Goal: Task Accomplishment & Management: Use online tool/utility

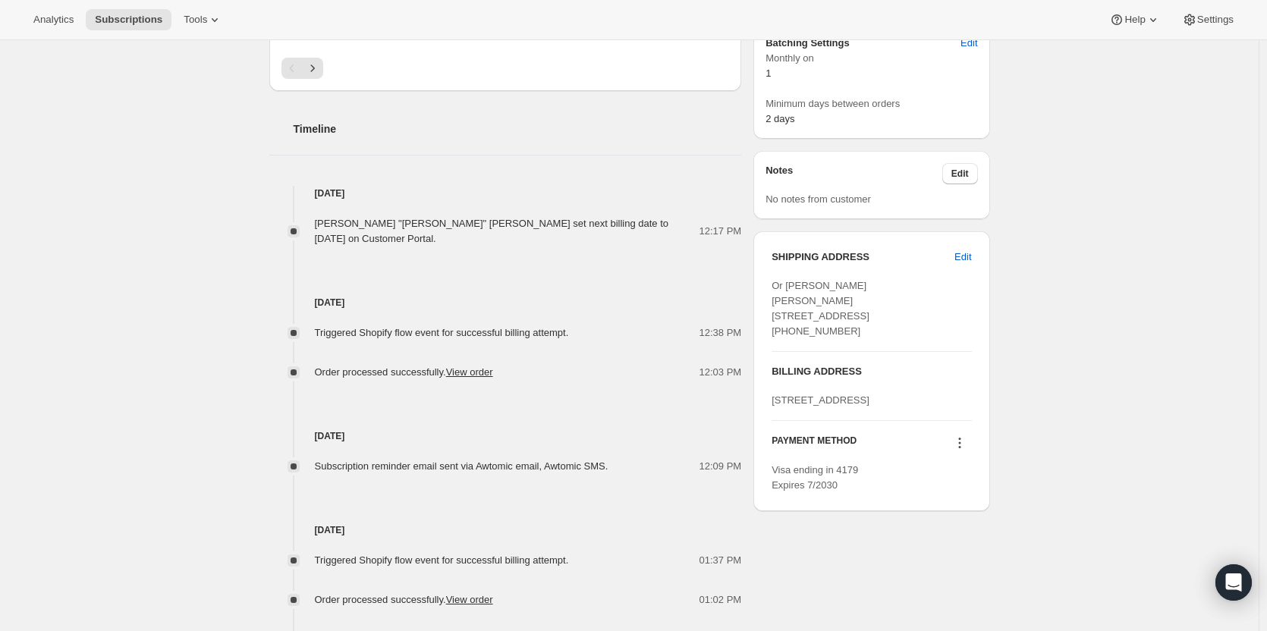
scroll to position [531, 0]
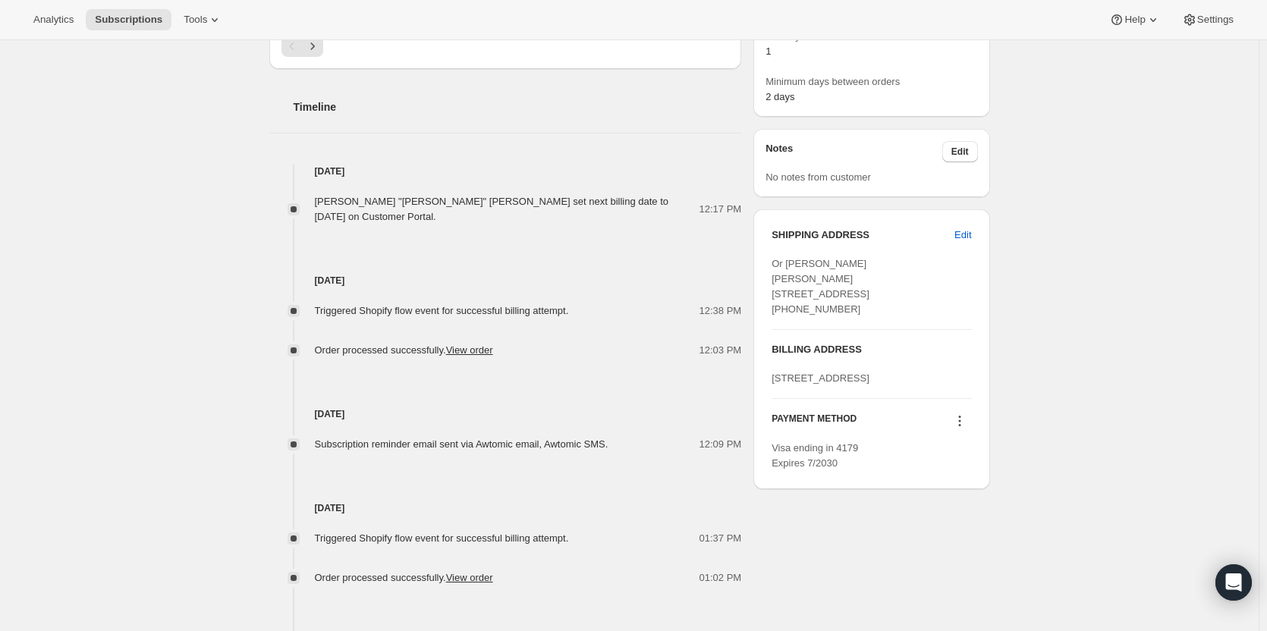
drag, startPoint x: 778, startPoint y: 294, endPoint x: 884, endPoint y: 322, distance: 109.8
click at [884, 317] on div "Or Joesph Machado Natalie Maisel 2501 61st St FEDEX ONSITE GALVESTON TX, 77551 …" at bounding box center [871, 286] width 200 height 61
copy span "2501 61st St FEDEX ONSITE GALVESTON TX, 77551"
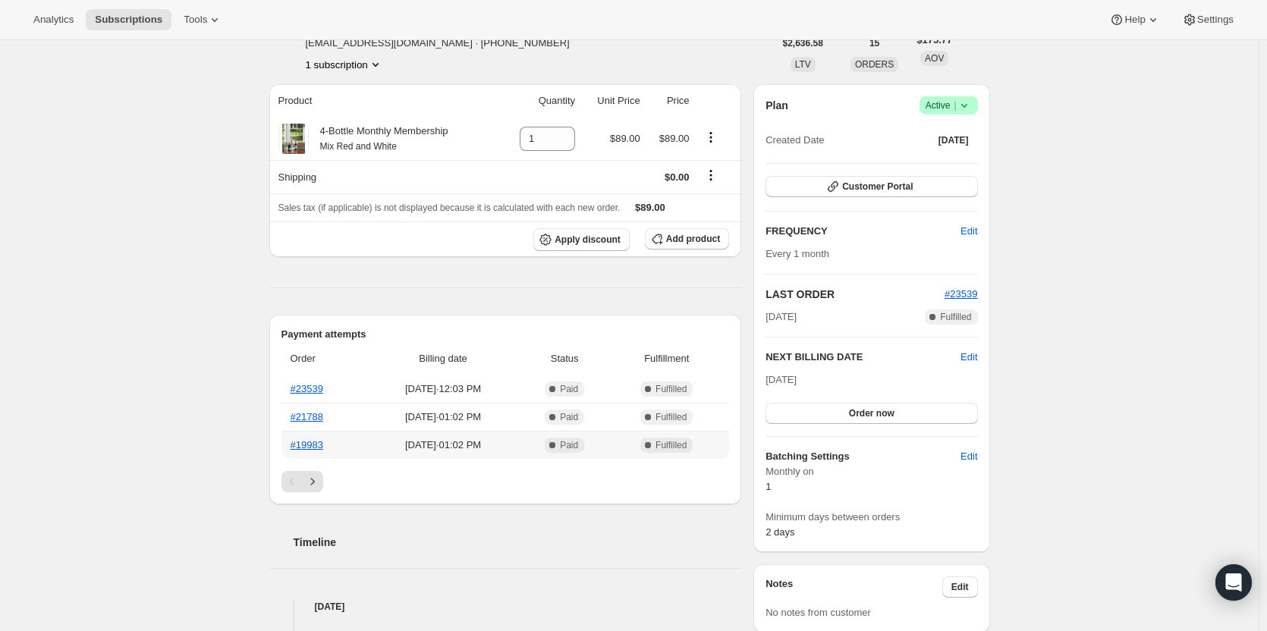
scroll to position [0, 0]
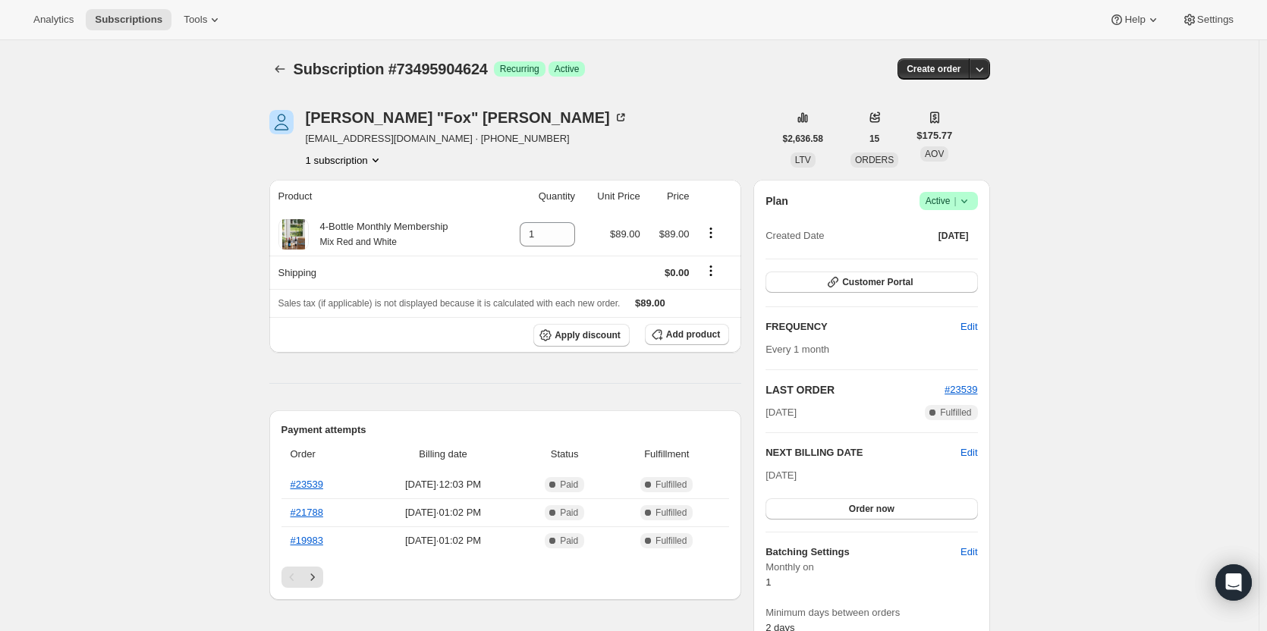
click at [360, 111] on div "Natalie "Fox" Maisel" at bounding box center [467, 117] width 322 height 15
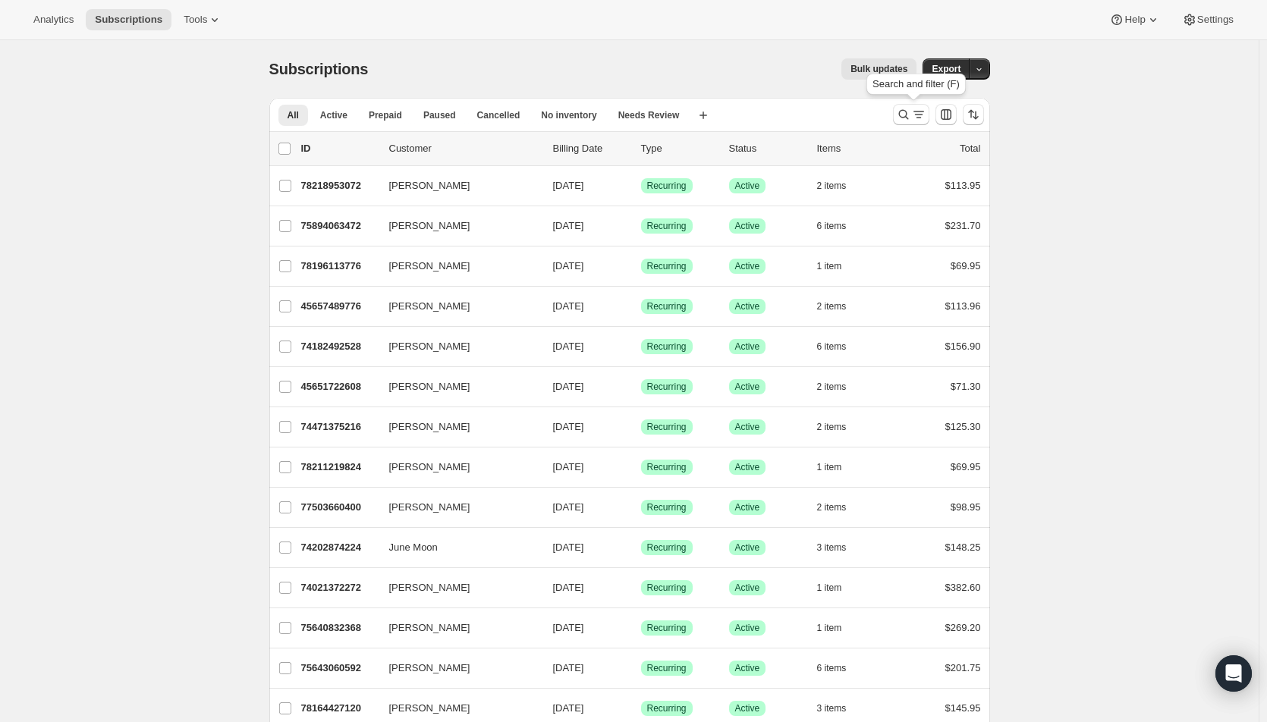
click at [904, 117] on icon "Search and filter results" at bounding box center [903, 114] width 15 height 15
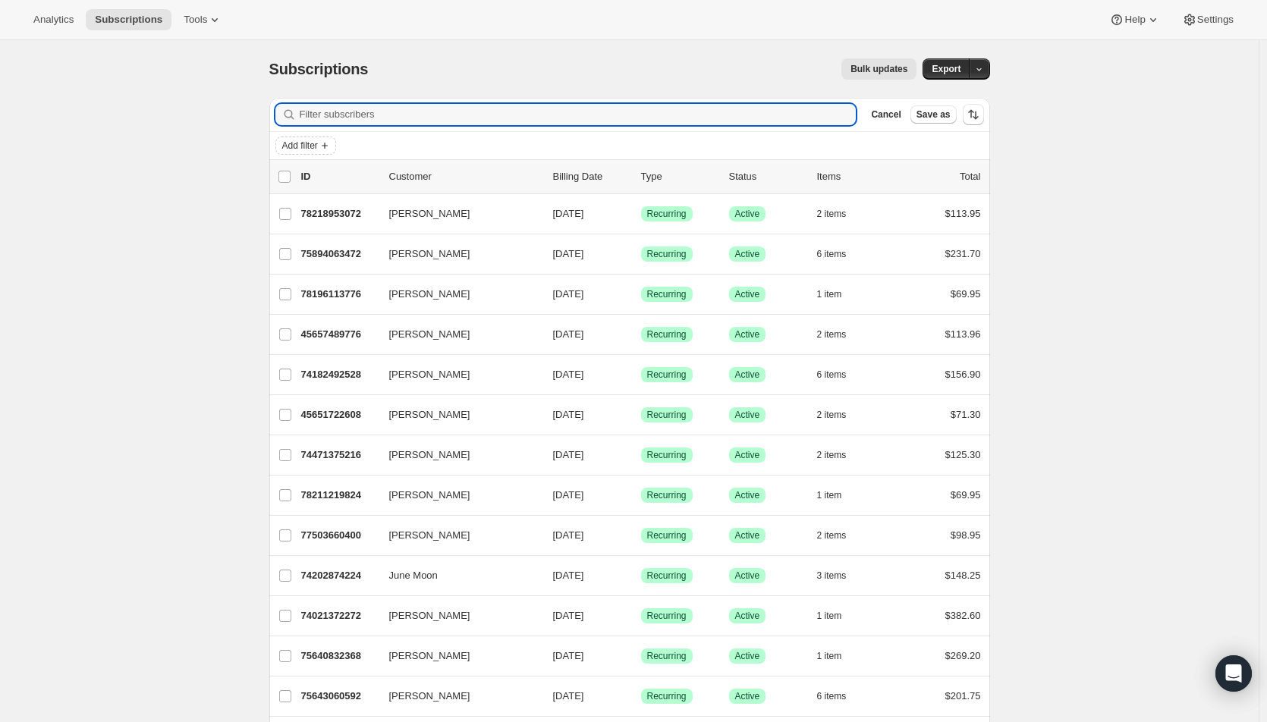
click at [326, 138] on button "Add filter" at bounding box center [305, 146] width 61 height 18
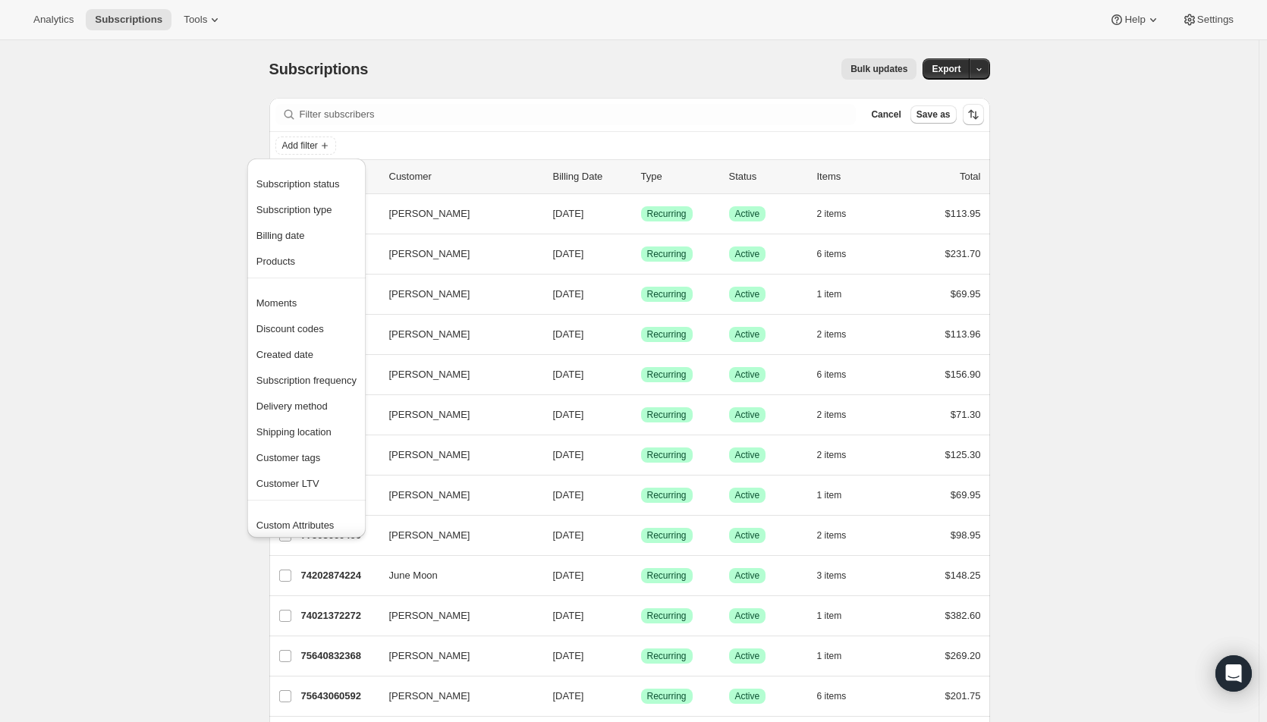
click at [300, 185] on span "Subscription status" at bounding box center [297, 183] width 83 height 11
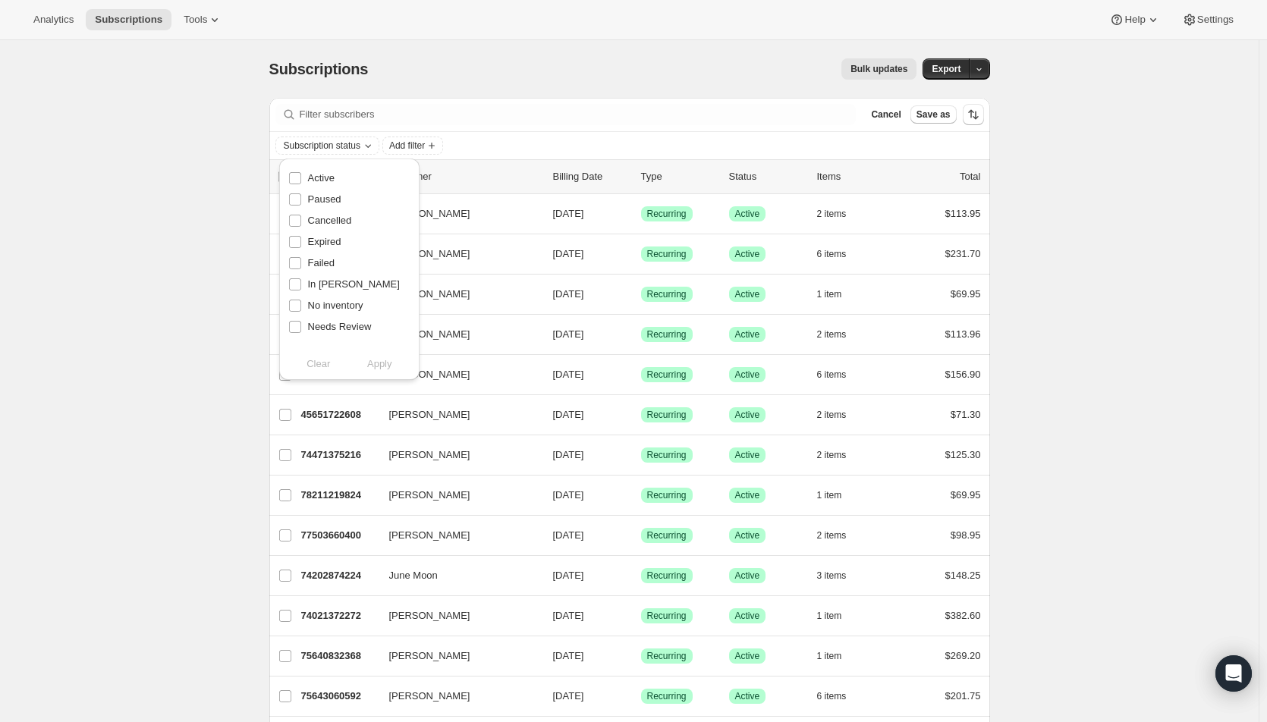
click at [319, 174] on span "Active" at bounding box center [321, 177] width 27 height 11
click at [301, 174] on input "Active" at bounding box center [295, 178] width 12 height 12
checkbox input "true"
click at [384, 369] on span "Apply" at bounding box center [379, 364] width 25 height 15
click at [429, 148] on span "Add filter" at bounding box center [411, 146] width 36 height 12
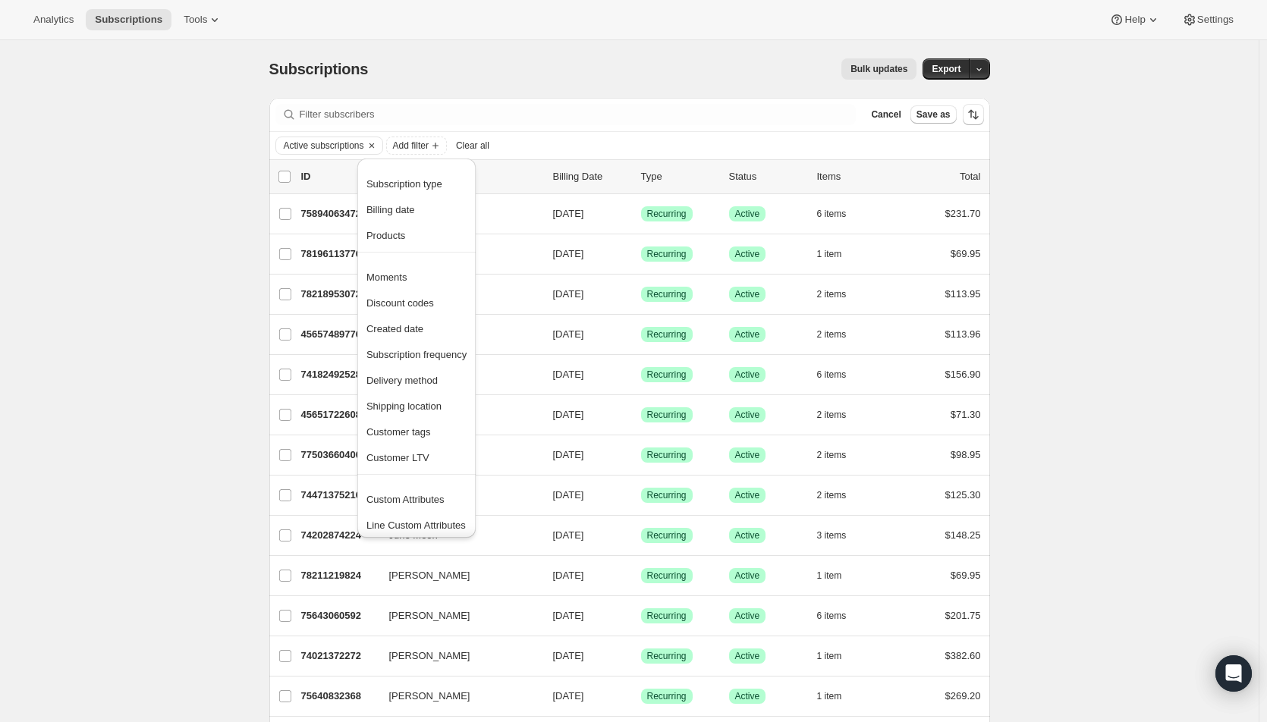
click at [388, 236] on span "Products" at bounding box center [385, 235] width 39 height 11
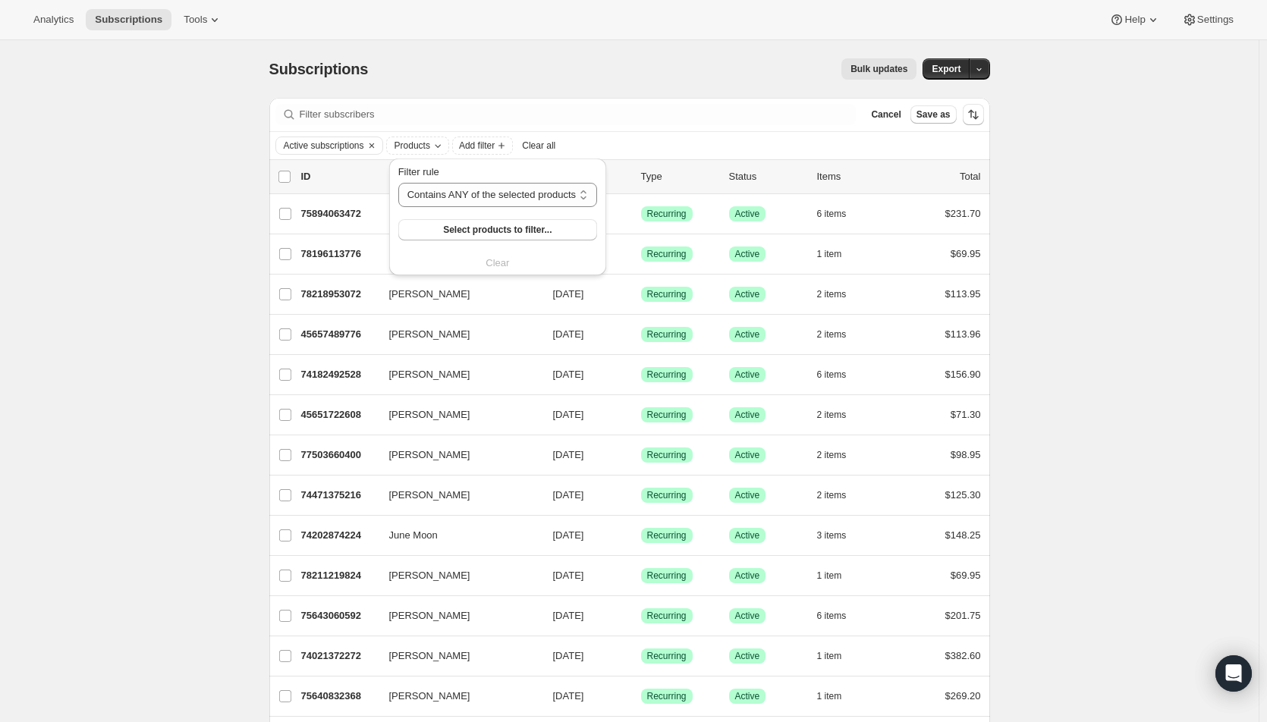
click at [416, 234] on button "Select products to filter..." at bounding box center [497, 229] width 199 height 21
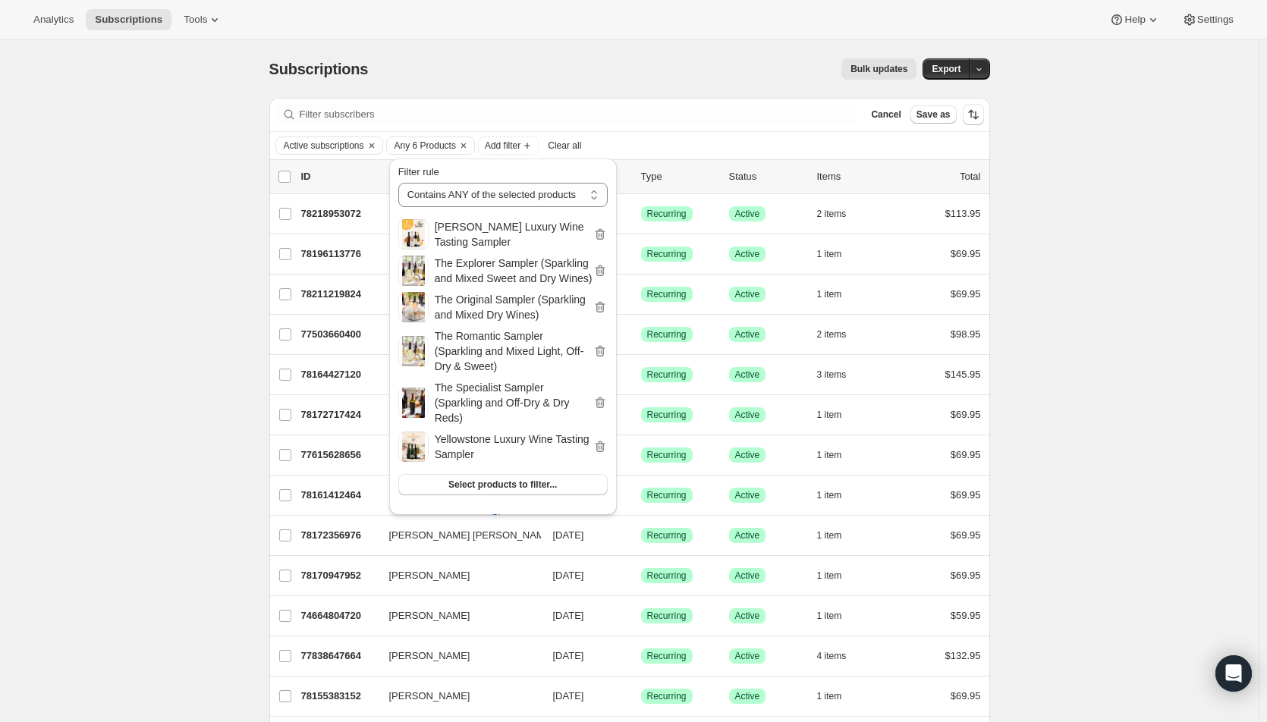
click at [949, 64] on span "Export" at bounding box center [946, 69] width 29 height 12
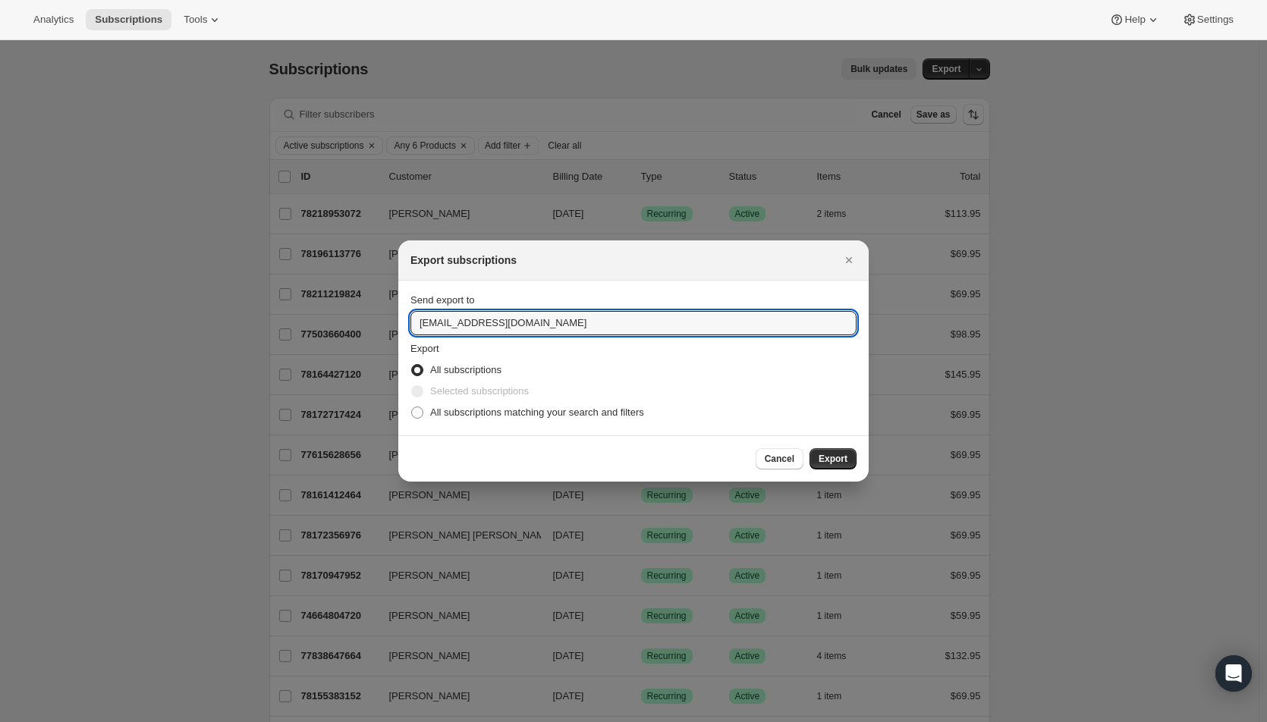
drag, startPoint x: 444, startPoint y: 325, endPoint x: 408, endPoint y: 326, distance: 35.7
click at [408, 326] on section "Send export to hello@wineshopathome.com Export All subscriptions Selected subsc…" at bounding box center [633, 358] width 470 height 155
type input "mfletcher@wineshopathome.com"
click at [454, 407] on span "All subscriptions matching your search and filters" at bounding box center [537, 412] width 214 height 11
click at [412, 407] on input "All subscriptions matching your search and filters" at bounding box center [411, 407] width 1 height 1
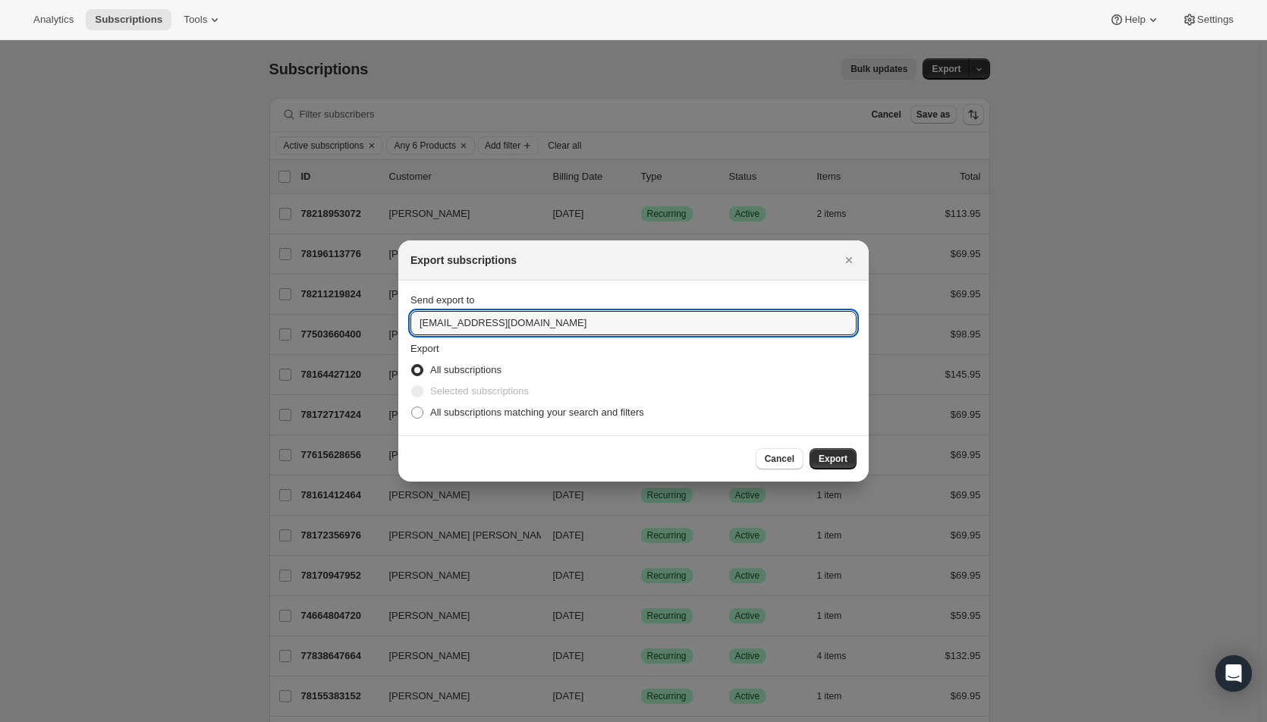
radio input "true"
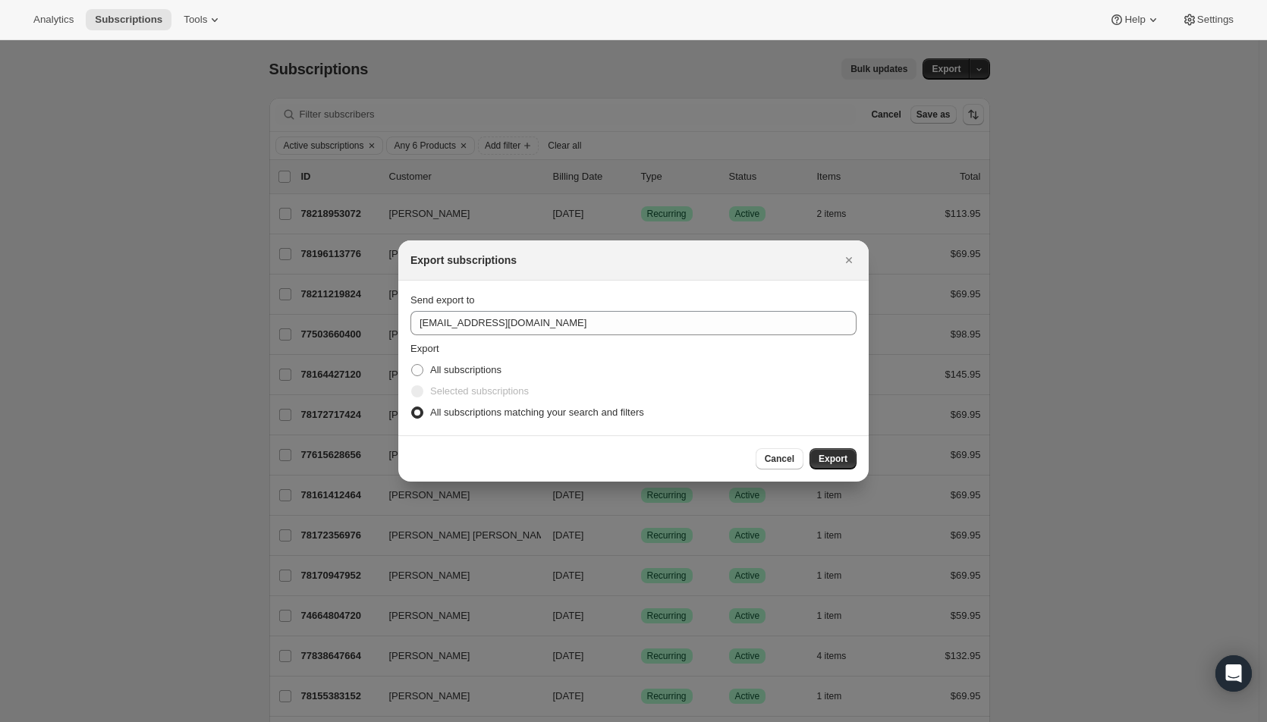
click at [835, 457] on span "Export" at bounding box center [833, 459] width 29 height 12
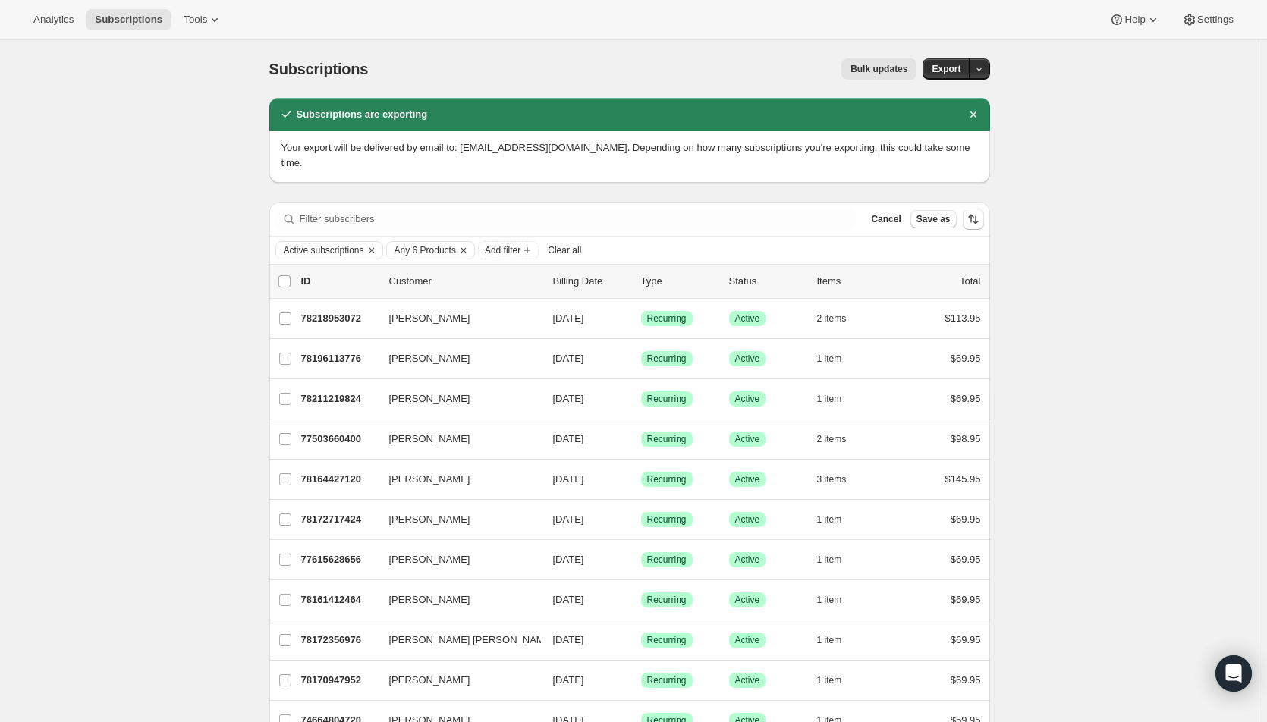
click at [1127, 222] on div "Subscriptions. This page is ready Subscriptions Bulk updates More actions Bulk …" at bounding box center [629, 653] width 1258 height 1227
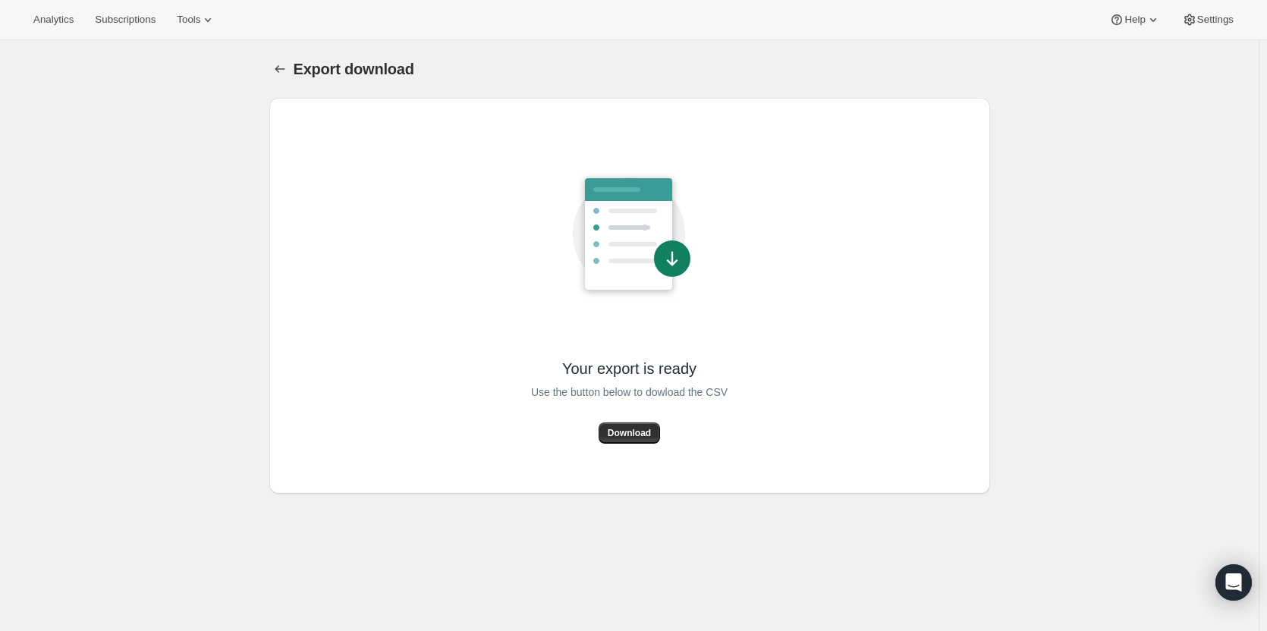
click at [628, 429] on span "Download" at bounding box center [629, 433] width 43 height 12
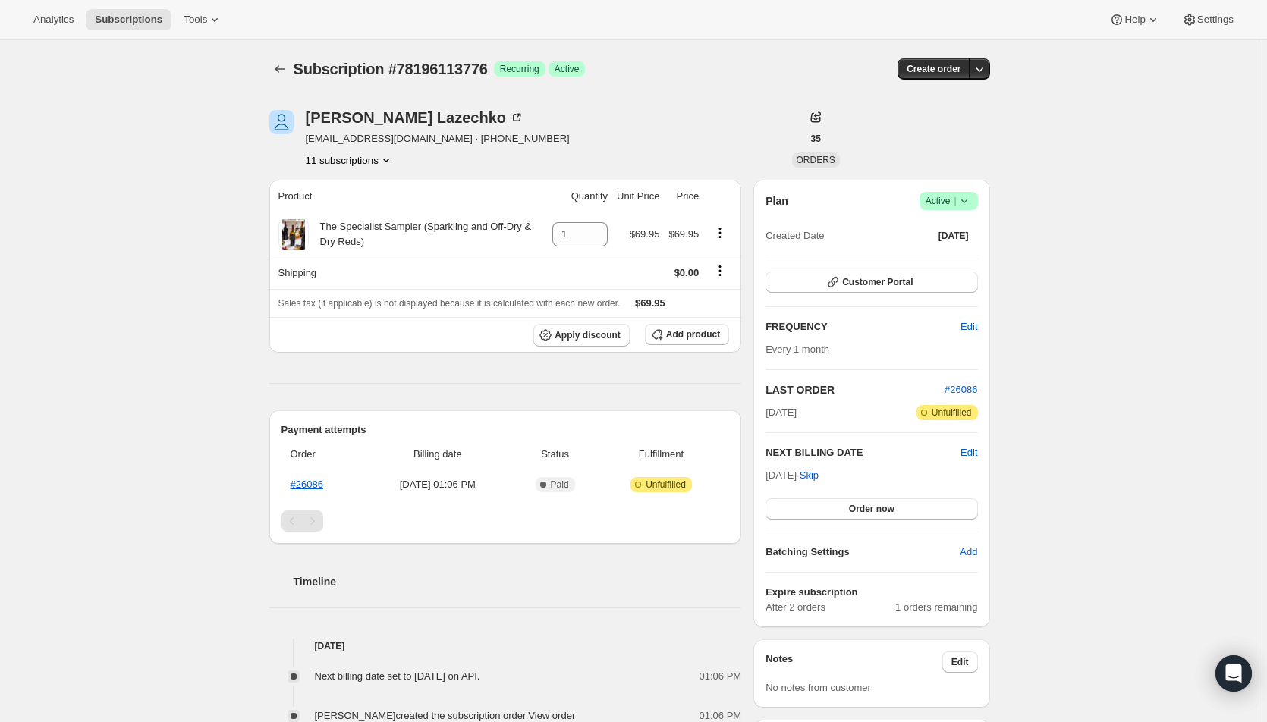
click at [844, 511] on button "Order now" at bounding box center [871, 508] width 212 height 21
click at [844, 511] on span "Click to confirm" at bounding box center [871, 509] width 69 height 12
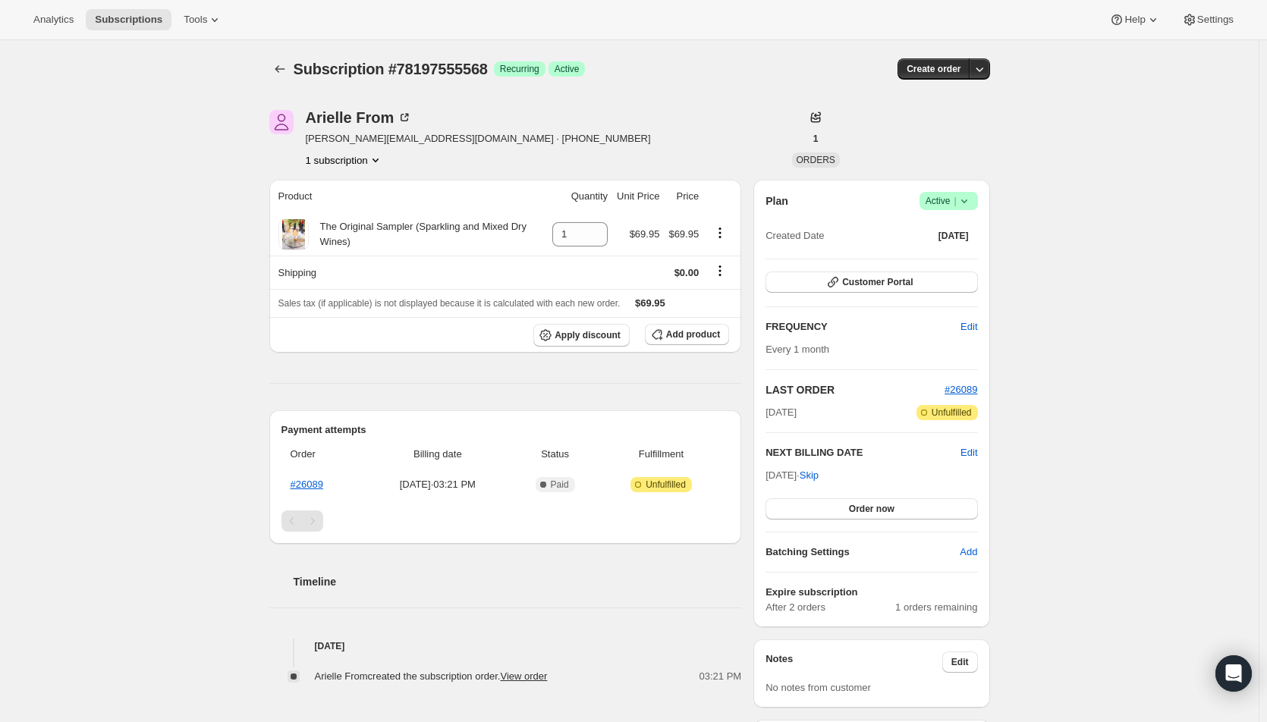
click at [830, 519] on div "Plan Success Active | Created Date Aug 15, 2025 Customer Portal FREQUENCY Edit …" at bounding box center [871, 403] width 212 height 423
click at [834, 508] on button "Order now" at bounding box center [871, 508] width 212 height 21
click at [834, 508] on button "Click to confirm" at bounding box center [871, 508] width 212 height 21
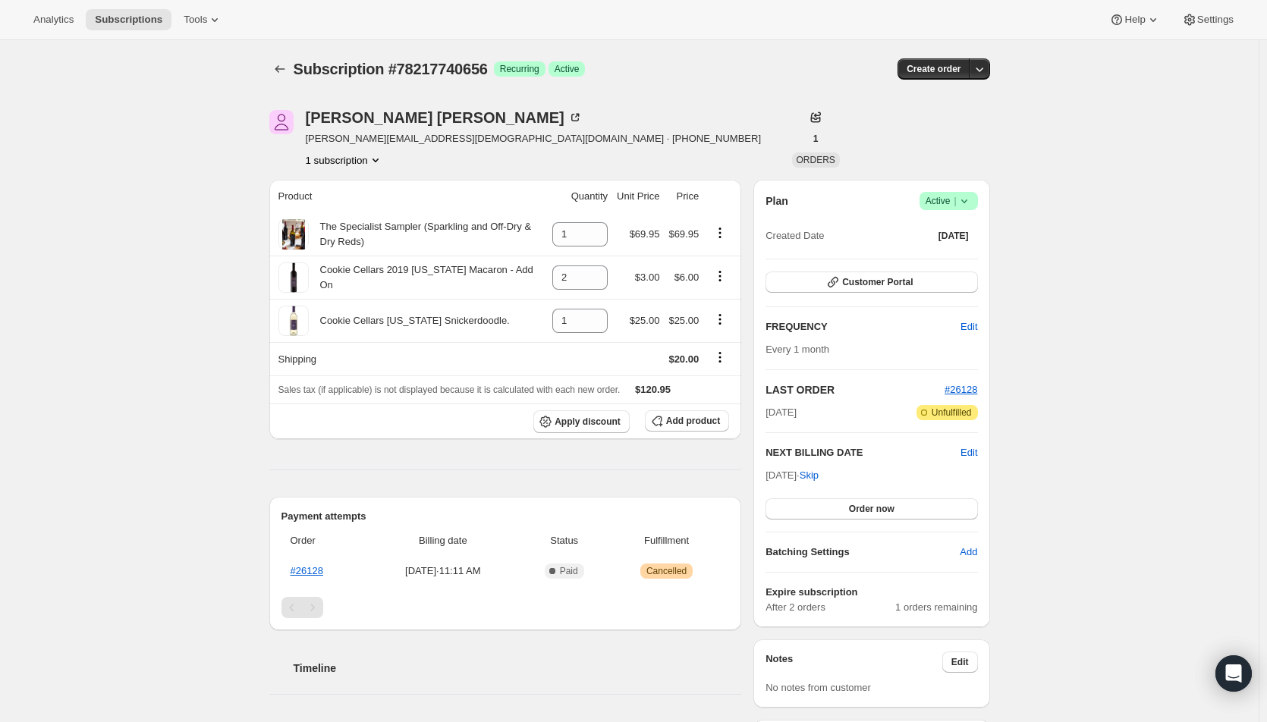
click at [853, 511] on span "Order now" at bounding box center [872, 509] width 46 height 12
click at [853, 511] on span "Click to confirm" at bounding box center [871, 509] width 69 height 12
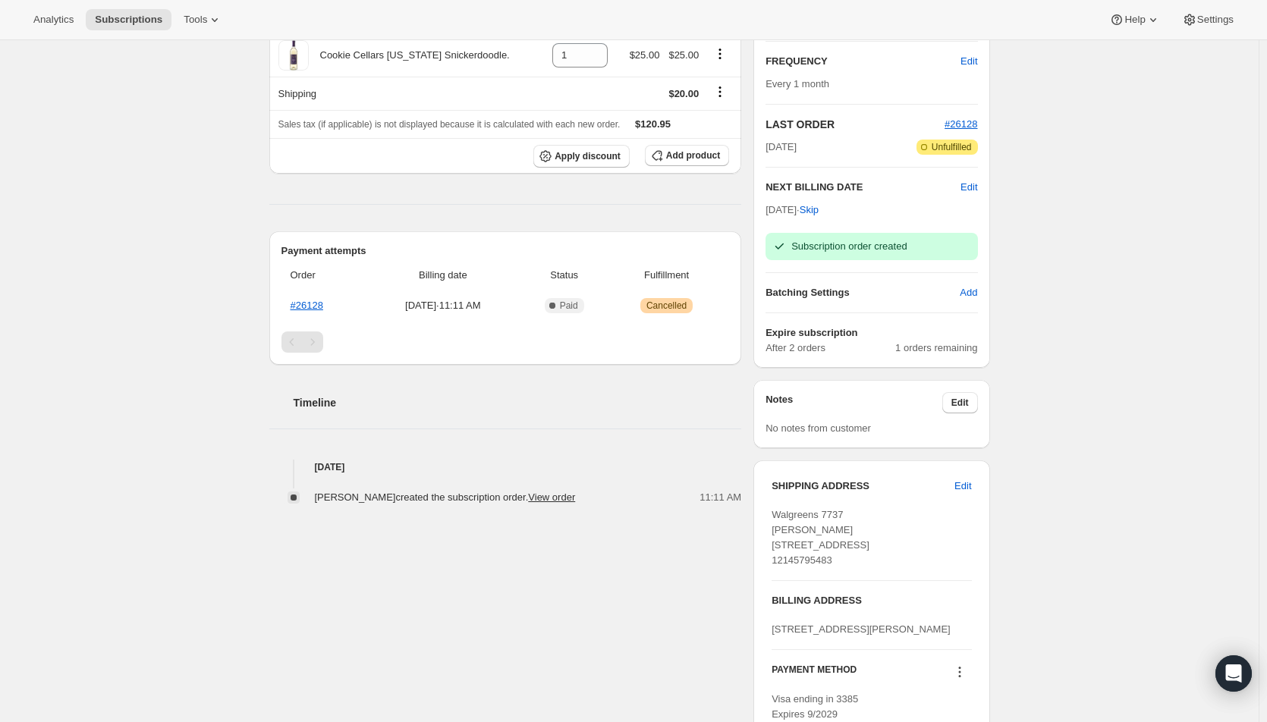
scroll to position [303, 0]
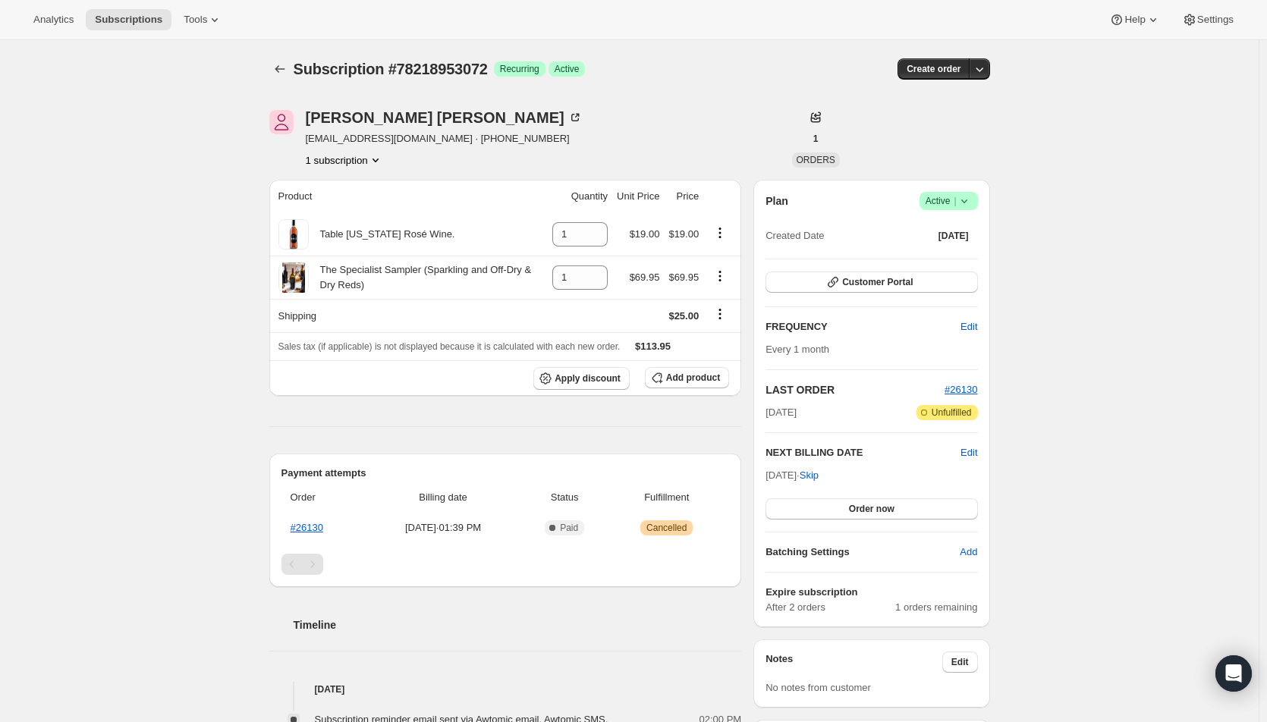
click at [844, 514] on button "Order now" at bounding box center [871, 508] width 212 height 21
click at [844, 514] on span "Click to confirm" at bounding box center [871, 509] width 69 height 12
